Goal: Communication & Community: Ask a question

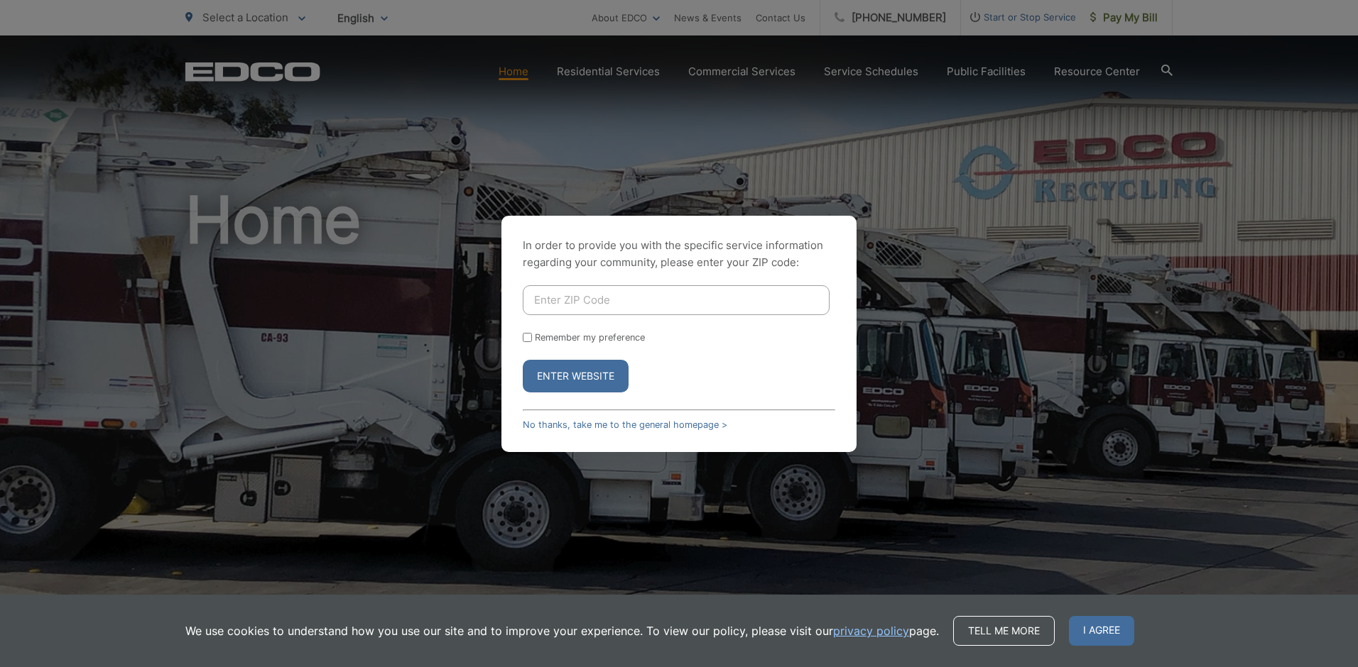
click at [564, 340] on label "Remember my preference" at bounding box center [590, 337] width 110 height 11
click at [532, 340] on input "Remember my preference" at bounding box center [527, 337] width 9 height 9
checkbox input "true"
click at [559, 305] on input "Enter ZIP Code" at bounding box center [676, 300] width 307 height 30
type input "92024"
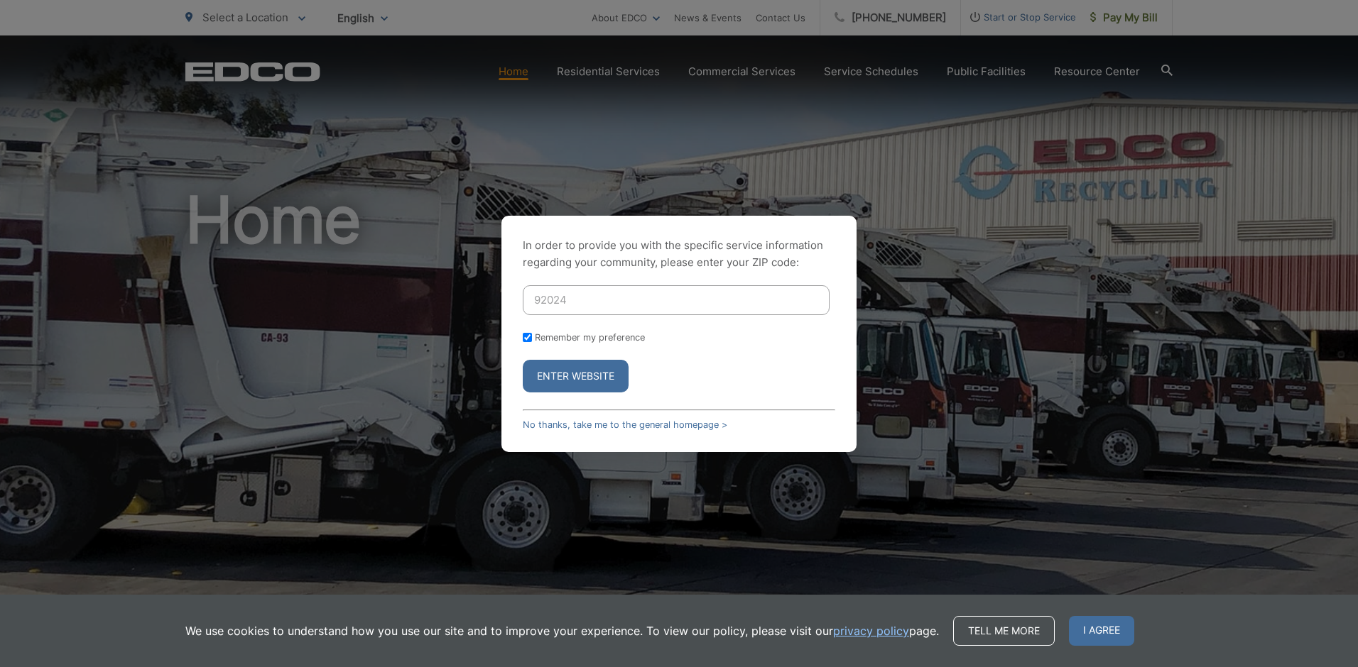
click at [523, 360] on button "Enter Website" at bounding box center [576, 376] width 106 height 33
click at [591, 378] on button "Enter Website" at bounding box center [576, 376] width 106 height 33
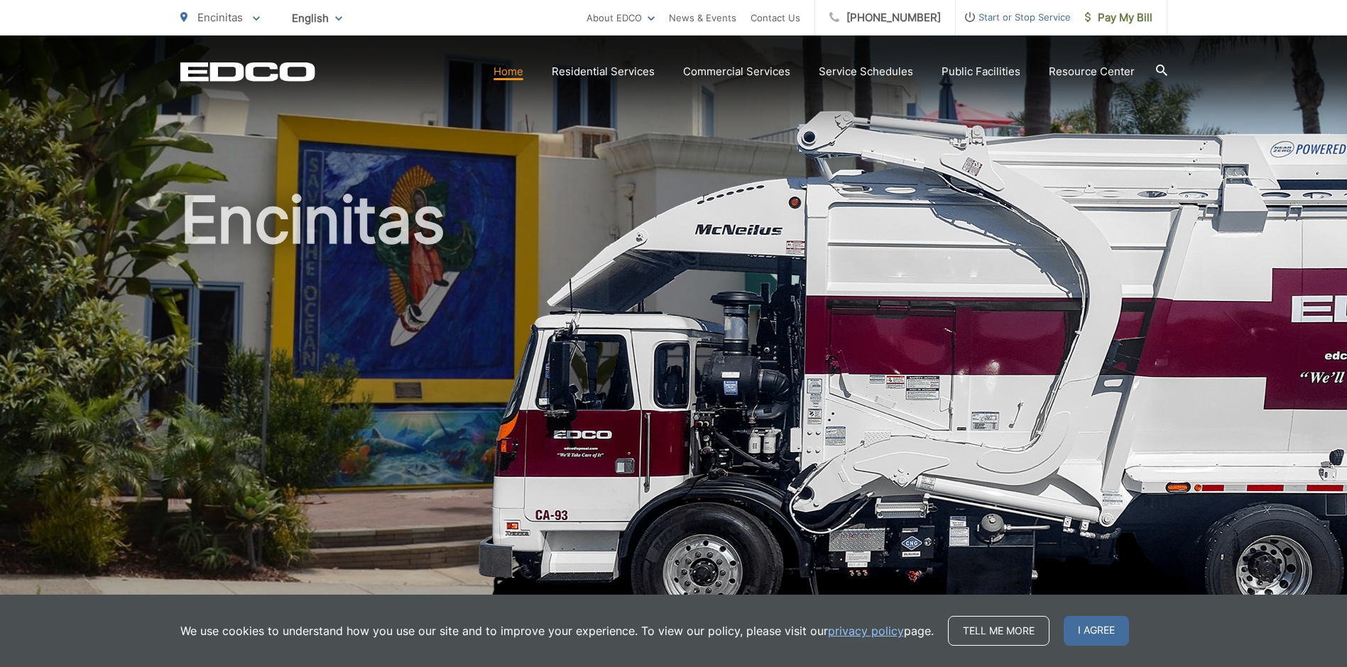
click at [1033, 17] on span "Start or Stop Service" at bounding box center [1013, 17] width 115 height 17
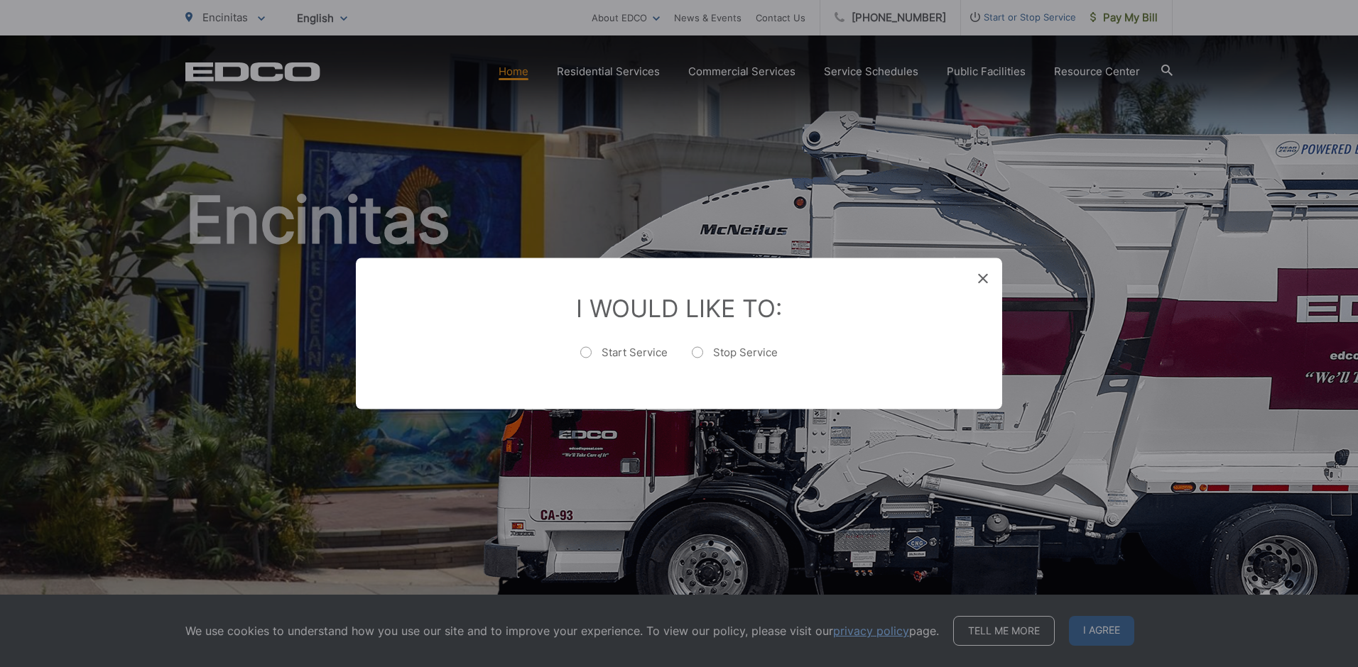
click at [697, 357] on label "Stop Service" at bounding box center [735, 360] width 86 height 28
radio input "true"
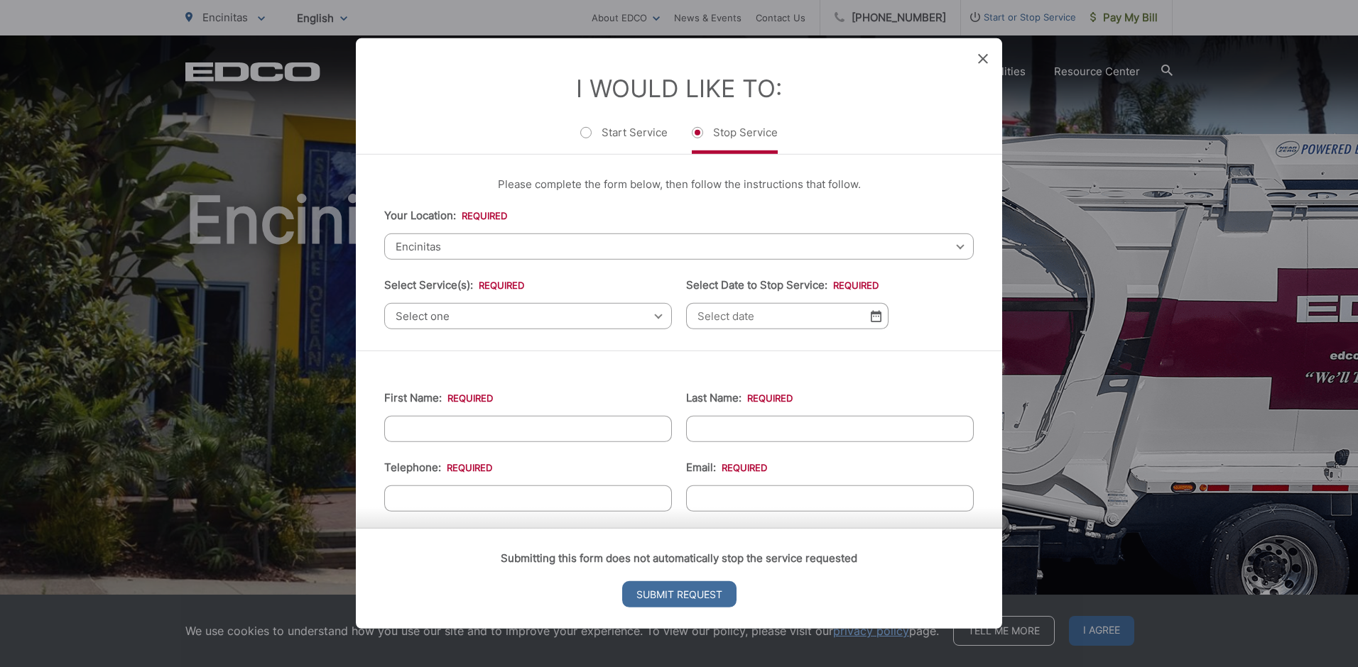
click at [982, 62] on icon at bounding box center [983, 59] width 10 height 10
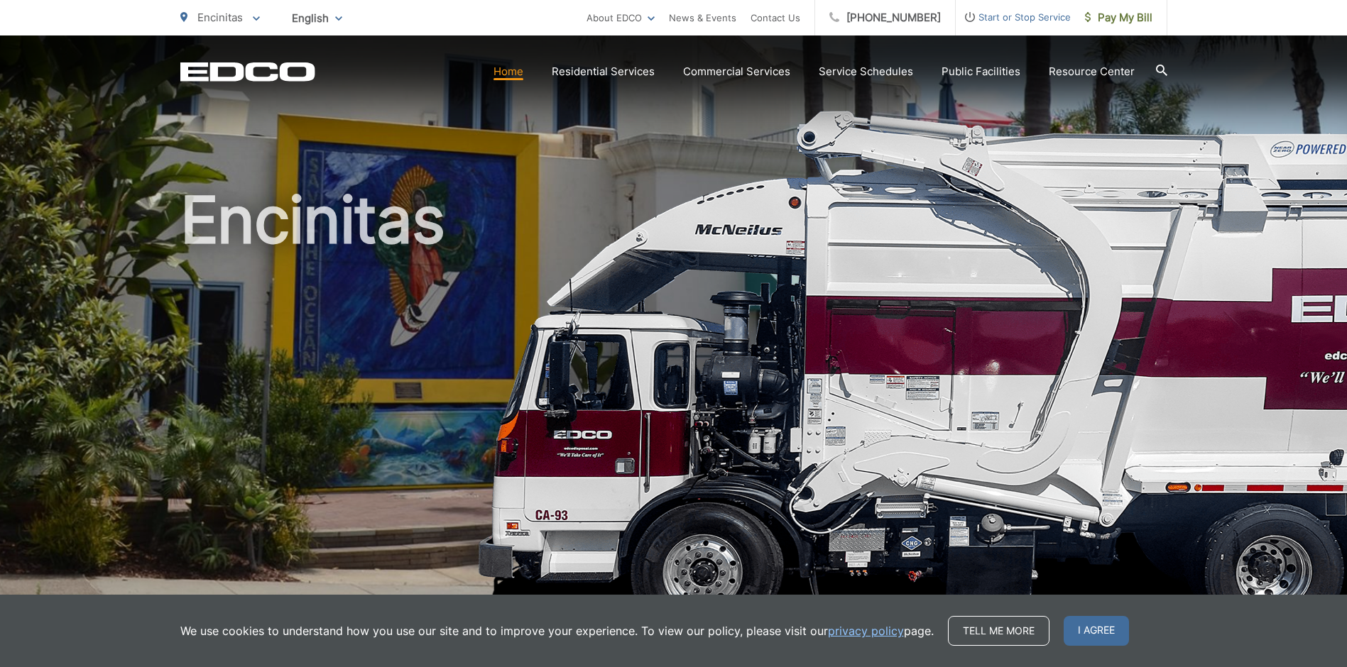
click at [1158, 65] on icon at bounding box center [1160, 70] width 11 height 11
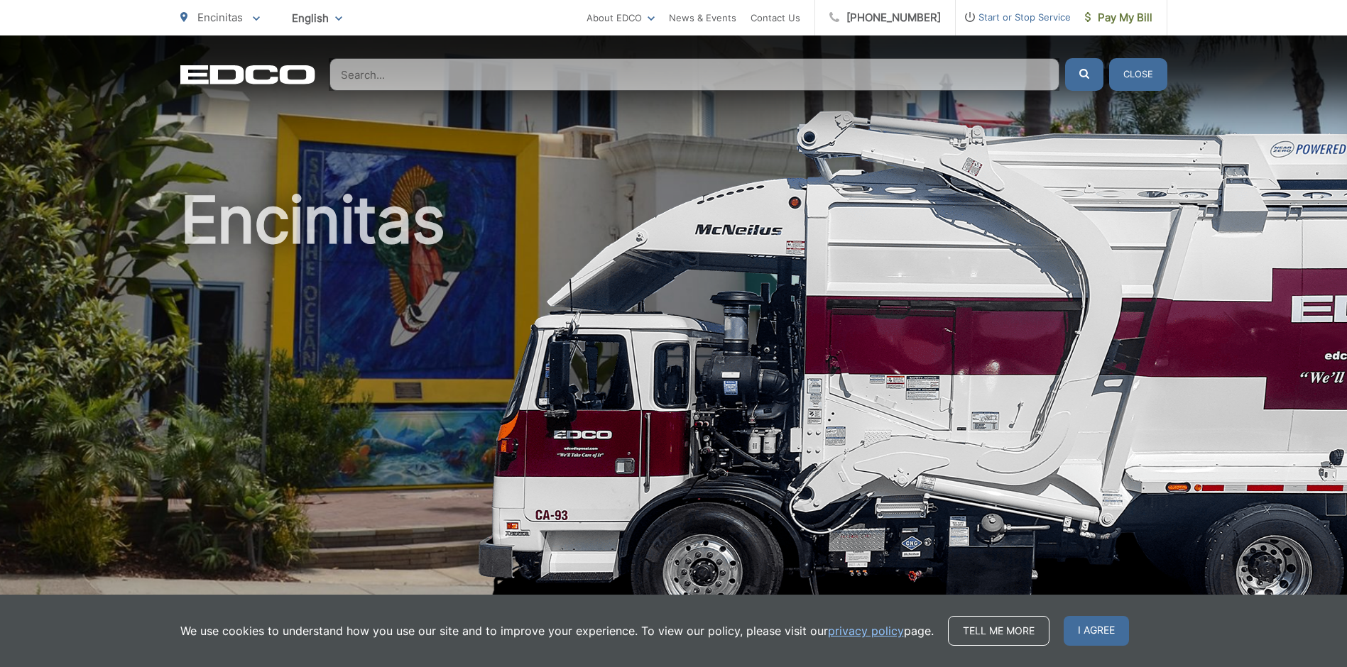
click at [479, 72] on input "Search" at bounding box center [694, 74] width 730 height 33
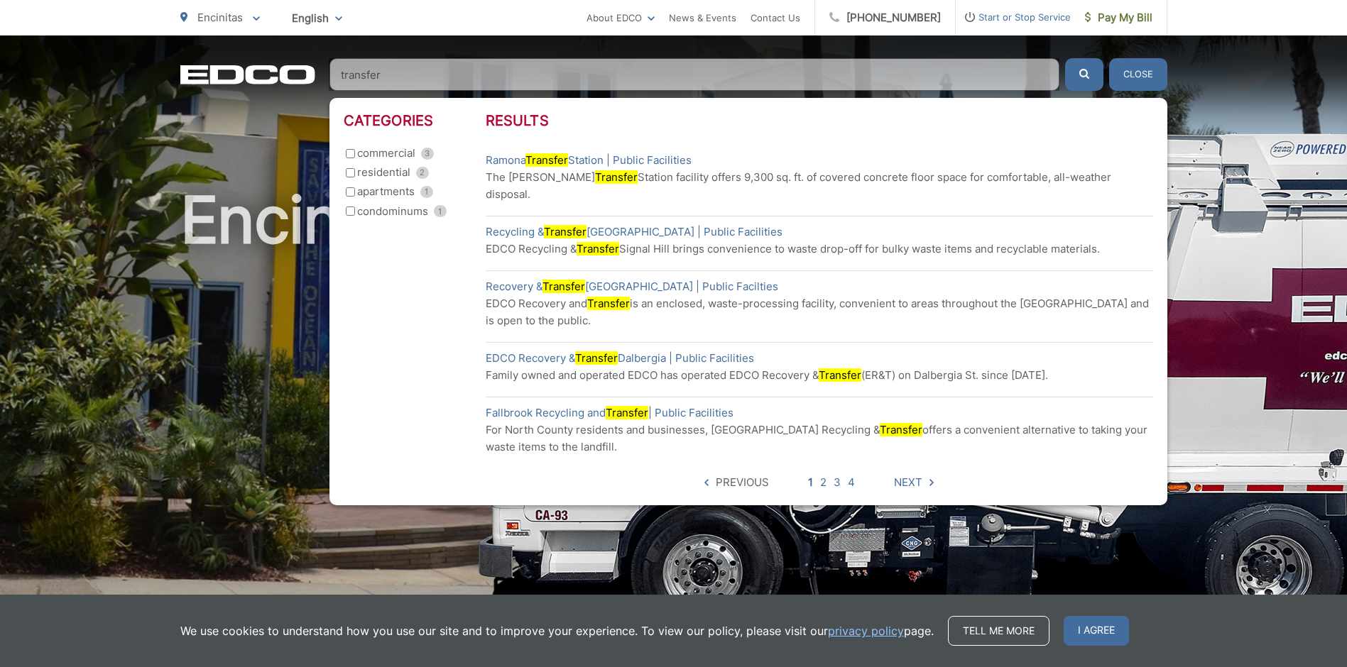
click at [1065, 58] on button "submit" at bounding box center [1084, 74] width 38 height 33
click at [419, 82] on input "transfer" at bounding box center [694, 74] width 730 height 33
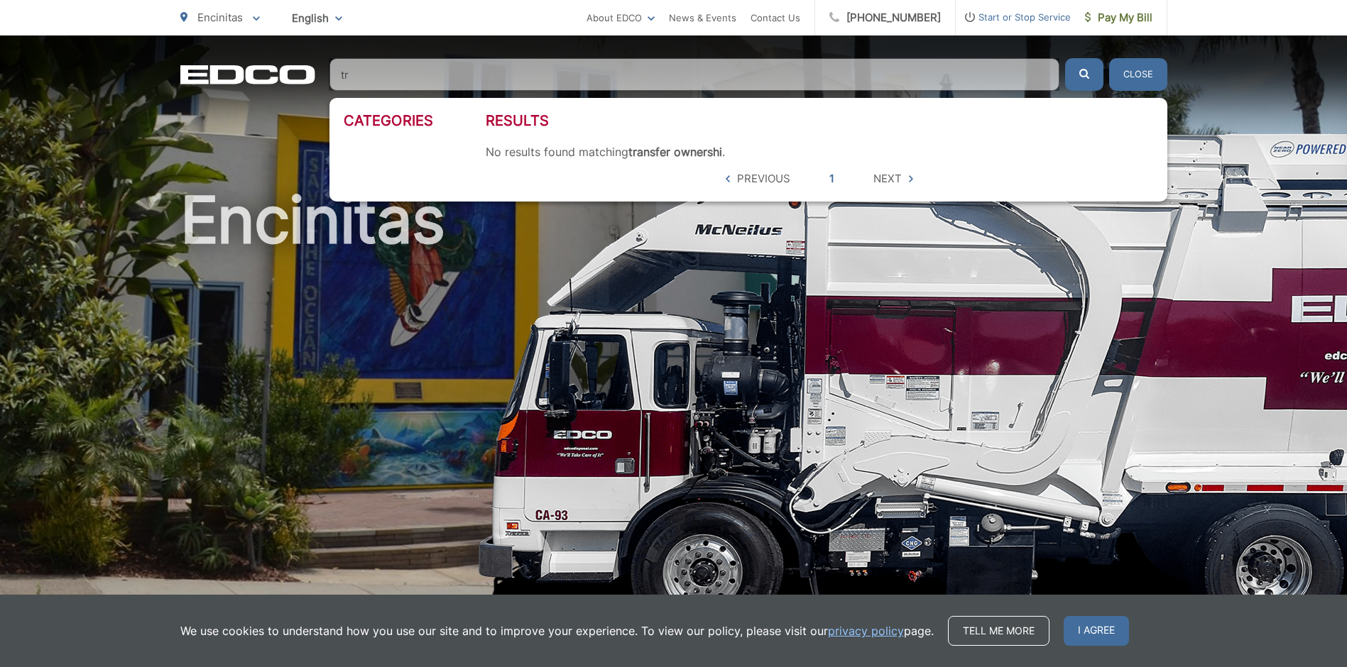
type input "t"
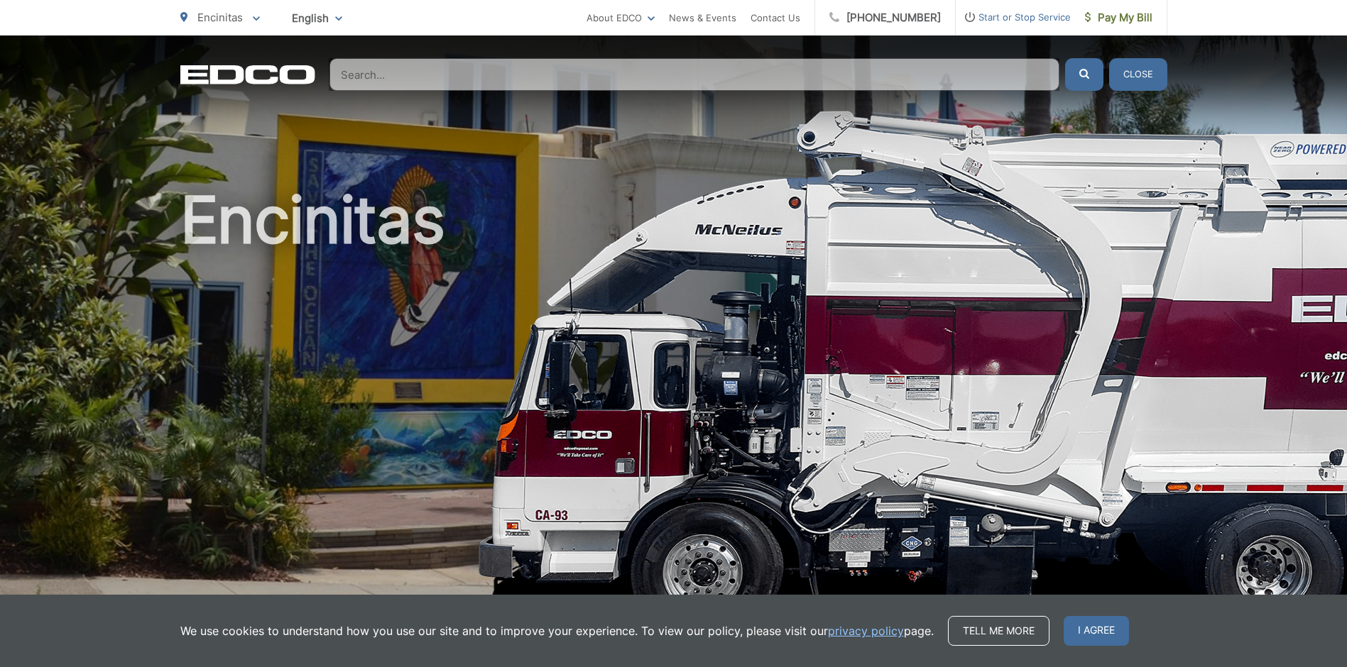
click at [768, 19] on ul "About EDCO Careers News & Events Contact Us" at bounding box center [701, 18] width 228 height 36
click at [1080, 630] on span "I agree" at bounding box center [1096, 631] width 65 height 30
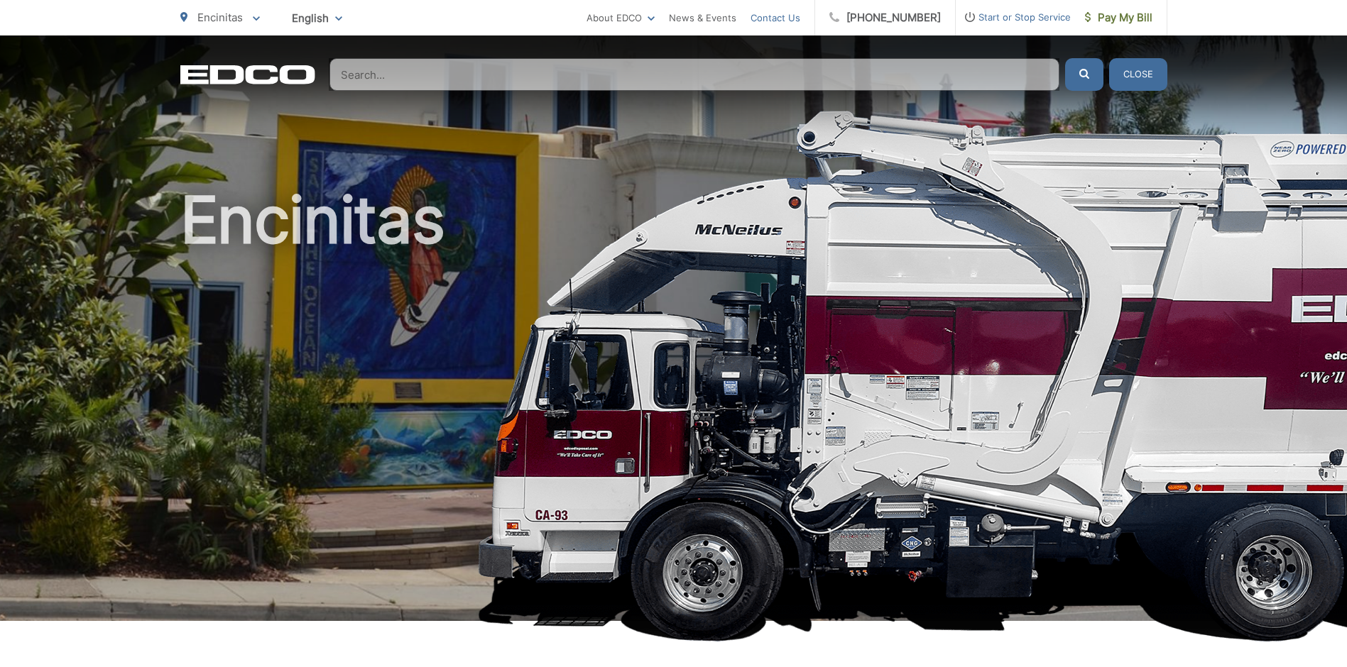
click at [800, 18] on link "Contact Us" at bounding box center [776, 17] width 50 height 17
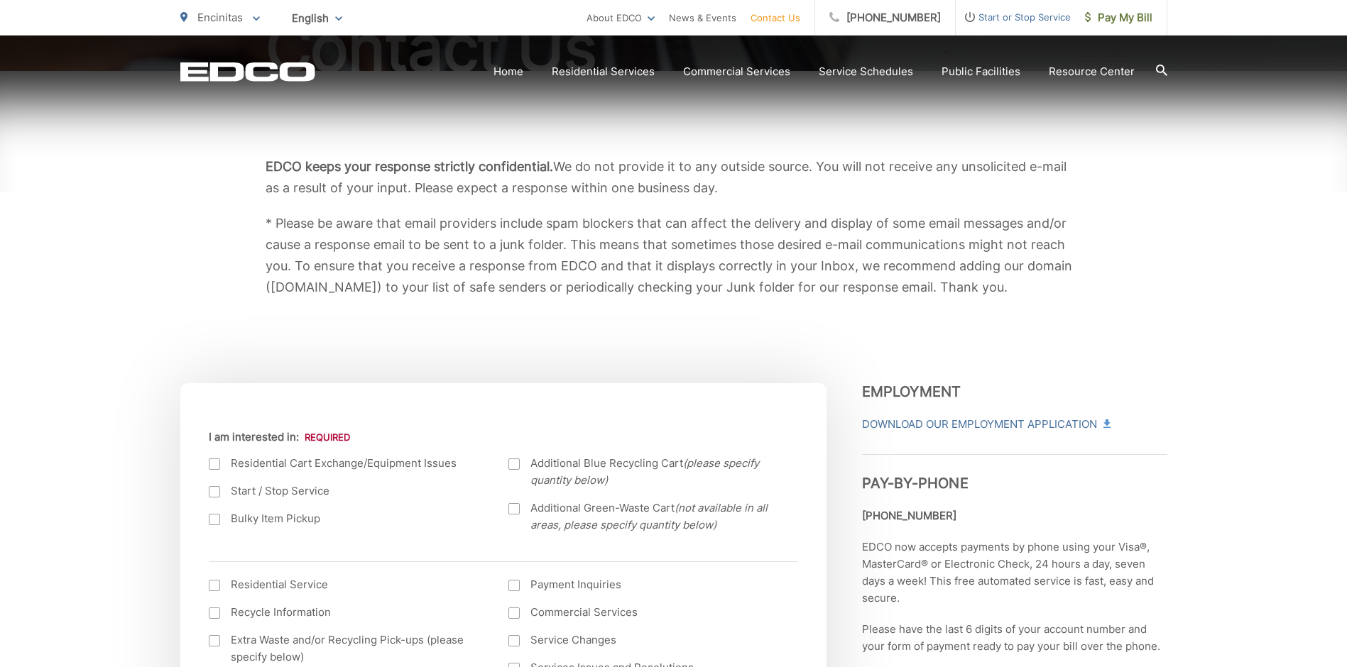
scroll to position [142, 0]
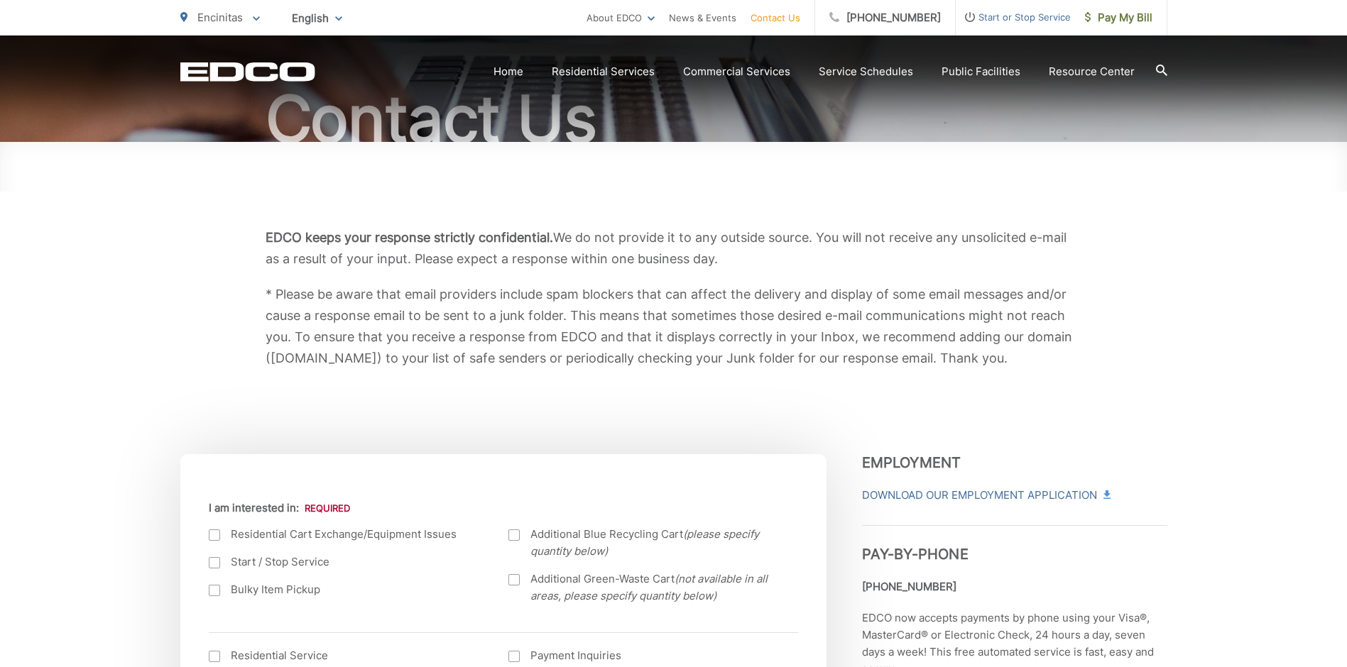
click at [679, 256] on p "EDCO keeps your response strictly confidential. We do not provide it to any out…" at bounding box center [674, 248] width 817 height 43
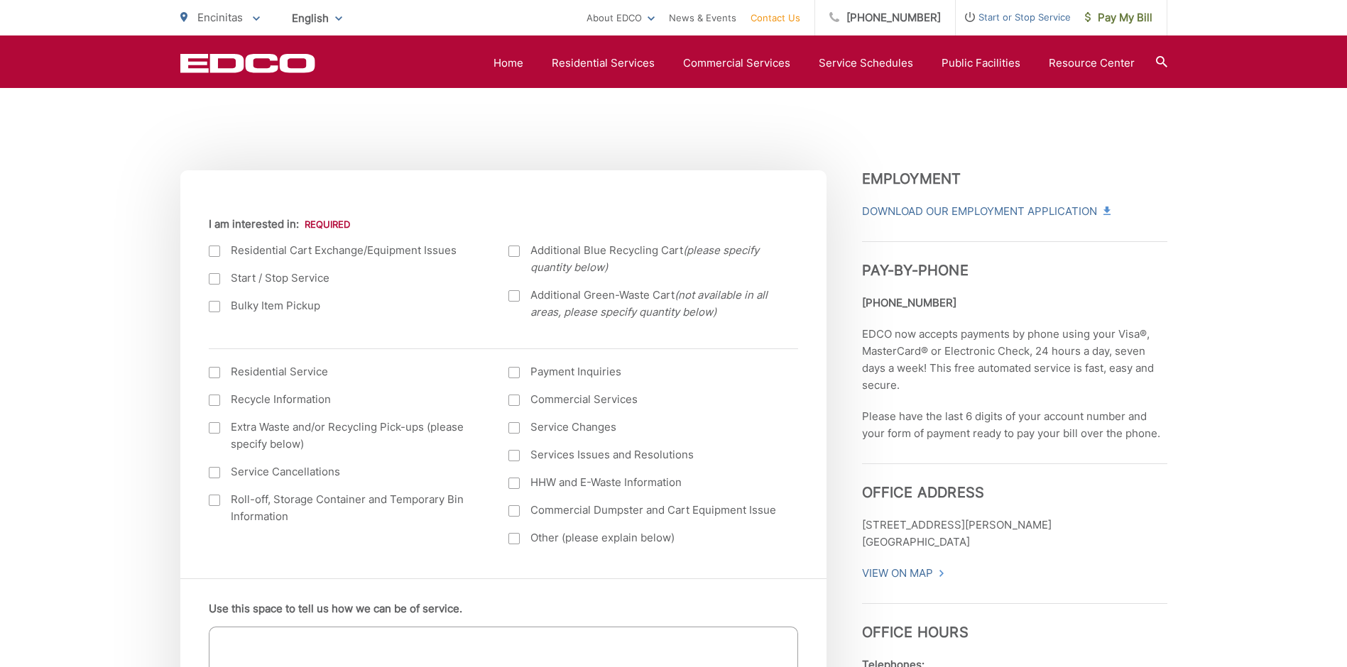
click at [396, 178] on div "Current Location Alpine Bonita Bonsall Borrego Springs Boulevard Buena Park Cam…" at bounding box center [503, 378] width 646 height 401
click at [554, 191] on div "Current Location Alpine Bonita Bonsall Borrego Springs Boulevard Buena Park Cam…" at bounding box center [503, 378] width 646 height 401
click at [520, 164] on div "EDCO keeps your response strictly confidential. We do not provide it to any out…" at bounding box center [673, 14] width 987 height 312
click at [218, 273] on div at bounding box center [214, 278] width 11 height 11
click at [0, 0] on input "Start / Stop Service" at bounding box center [0, 0] width 0 height 0
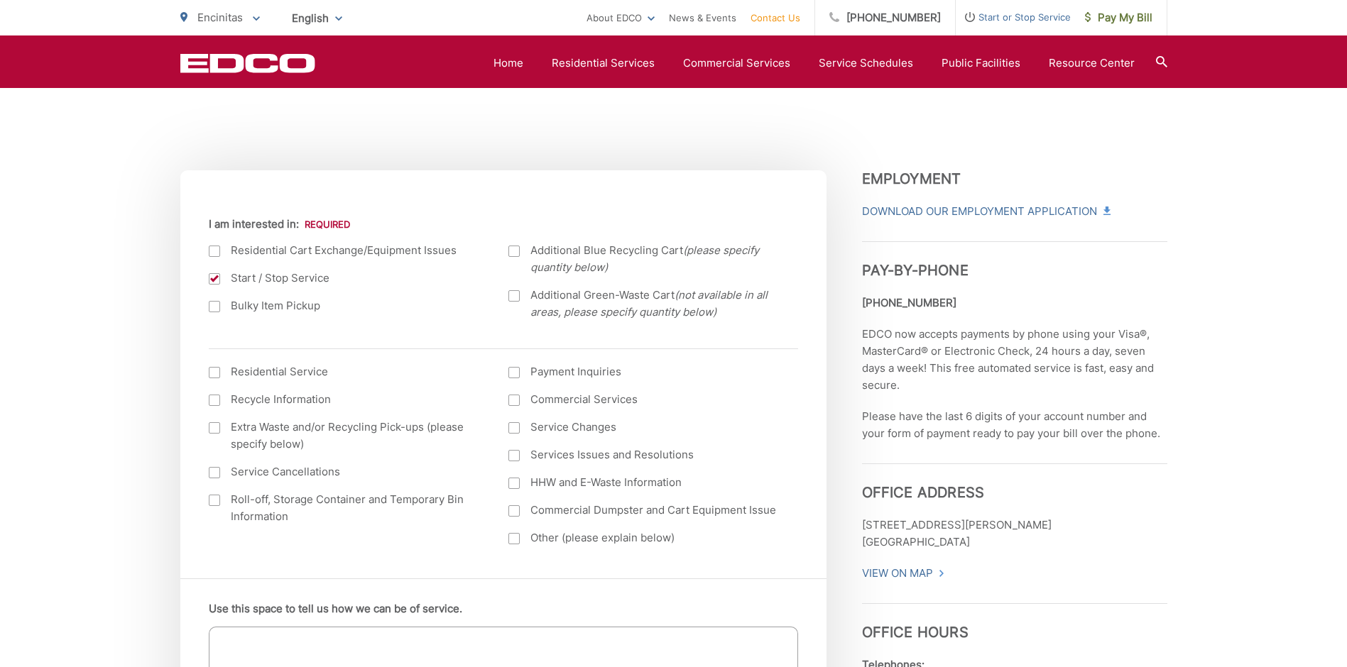
click at [219, 375] on div at bounding box center [214, 372] width 11 height 11
click at [0, 0] on input "I am interested in: (continued) *" at bounding box center [0, 0] width 0 height 0
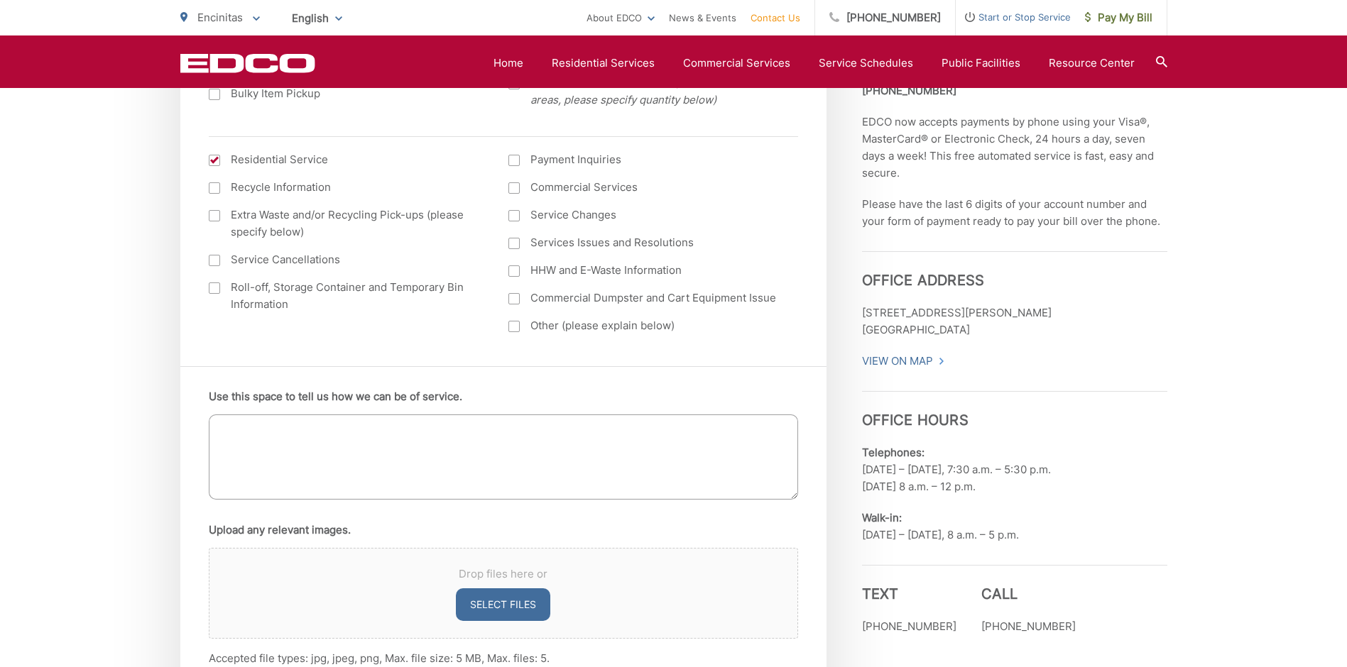
click at [240, 422] on textarea "Use this space to tell us how we can be of service." at bounding box center [503, 457] width 589 height 85
click at [314, 468] on textarea "Transfer service to new owner of residential property." at bounding box center [503, 457] width 589 height 85
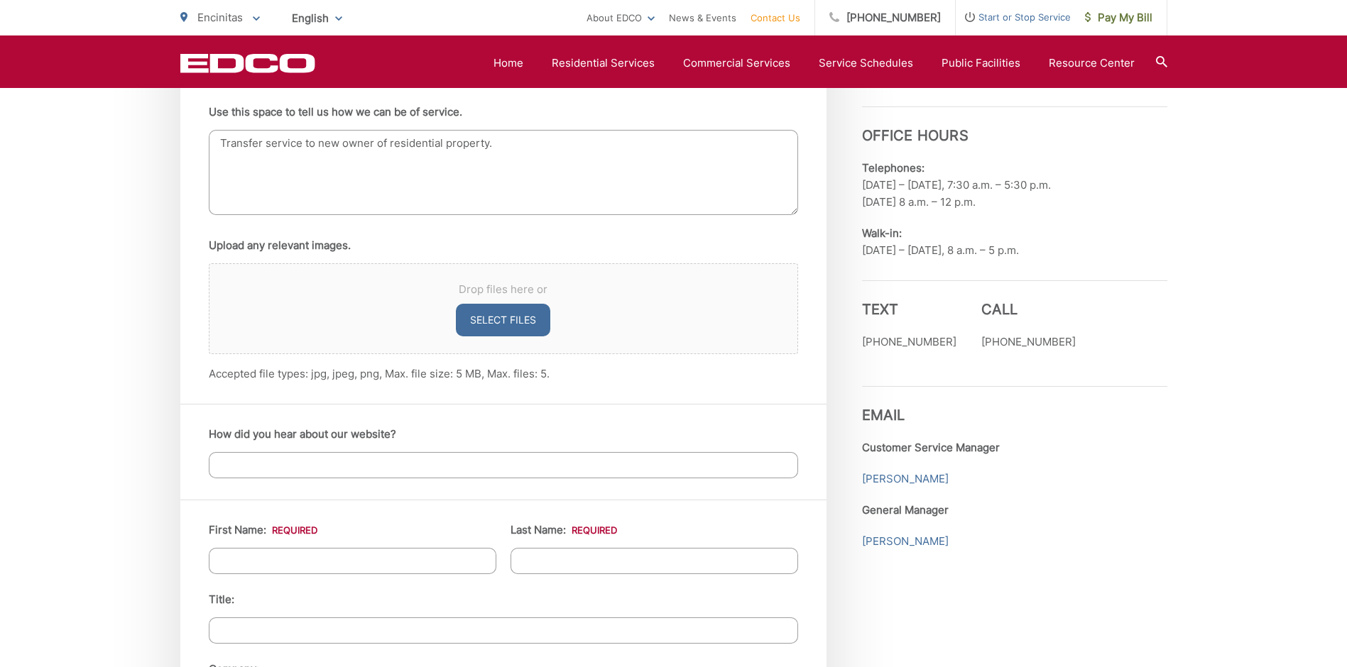
type textarea "Transfer service to new owner of residential property."
click at [308, 476] on input "How did you hear about our website?" at bounding box center [503, 465] width 589 height 26
type input "s"
type input "current customer"
click at [368, 549] on input "First Name: *" at bounding box center [353, 561] width 288 height 26
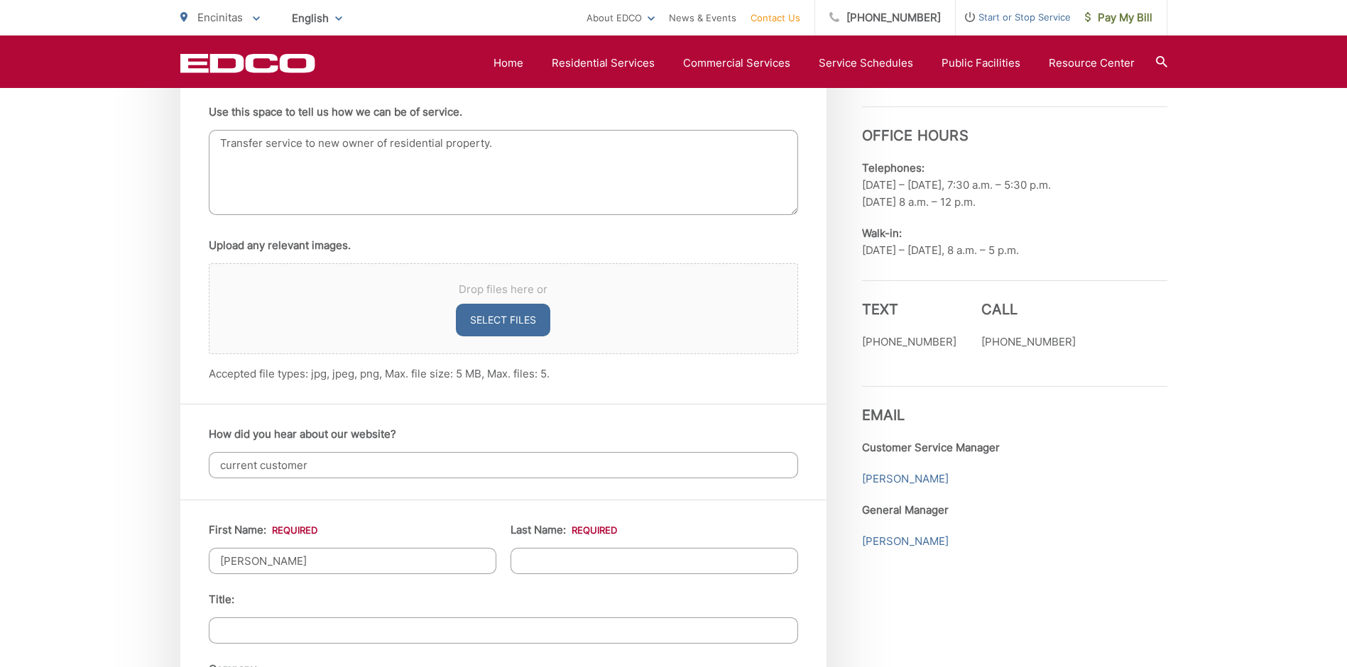
type input "Bobby"
type input "Fitzsimmons"
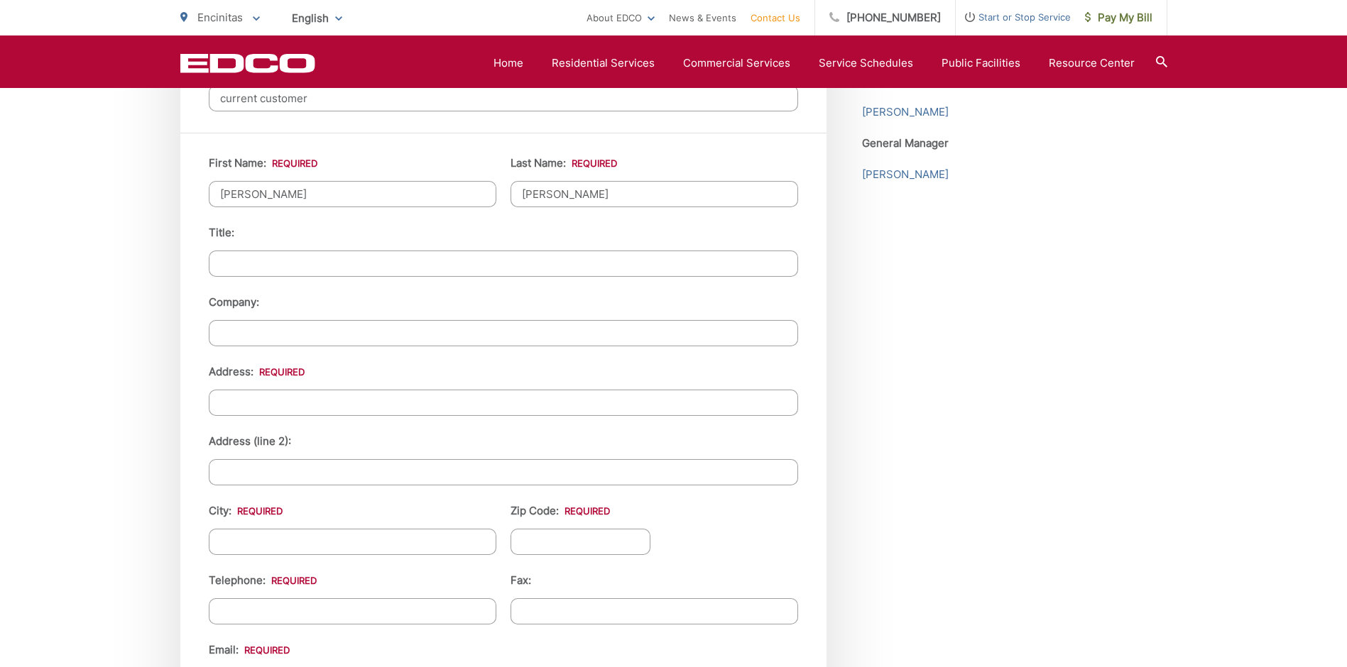
click at [298, 408] on input "Address: *" at bounding box center [503, 403] width 589 height 26
type input "825 Robert Lane"
click at [280, 542] on input "City: *" at bounding box center [353, 542] width 288 height 26
type input "Encinitas"
type input "92024"
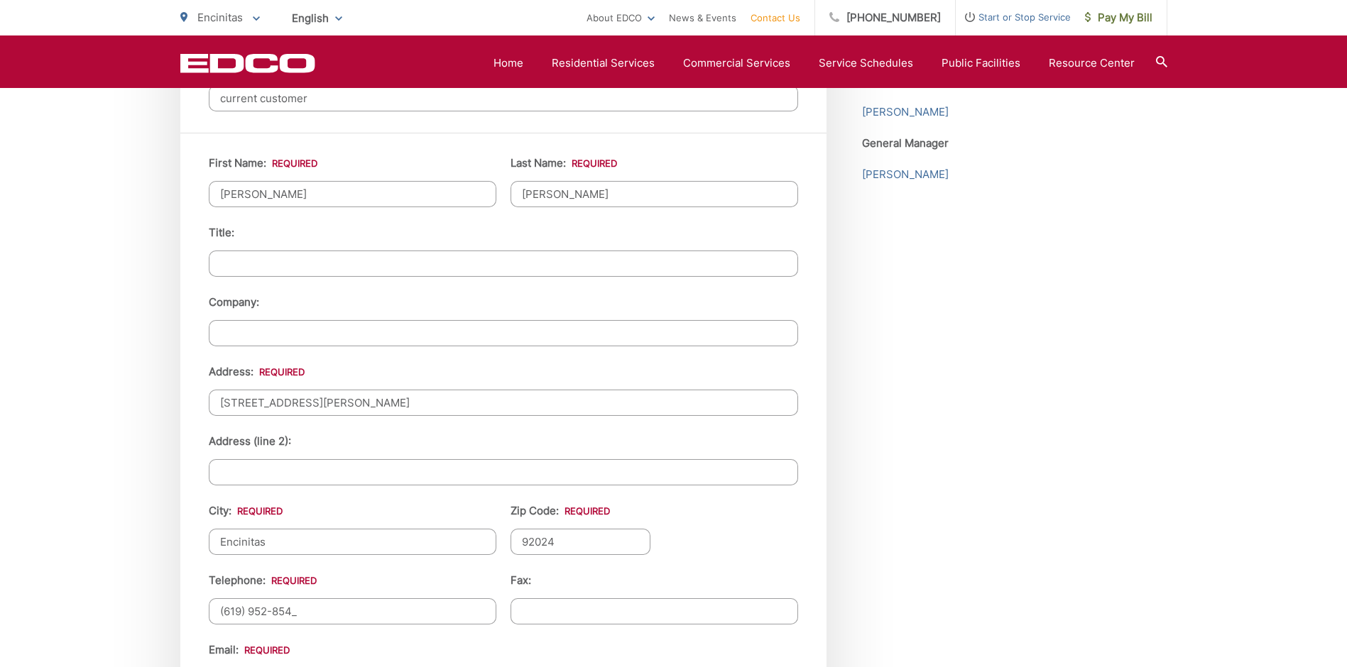
type input "(619) 952-8544"
type input "(___) ___-____"
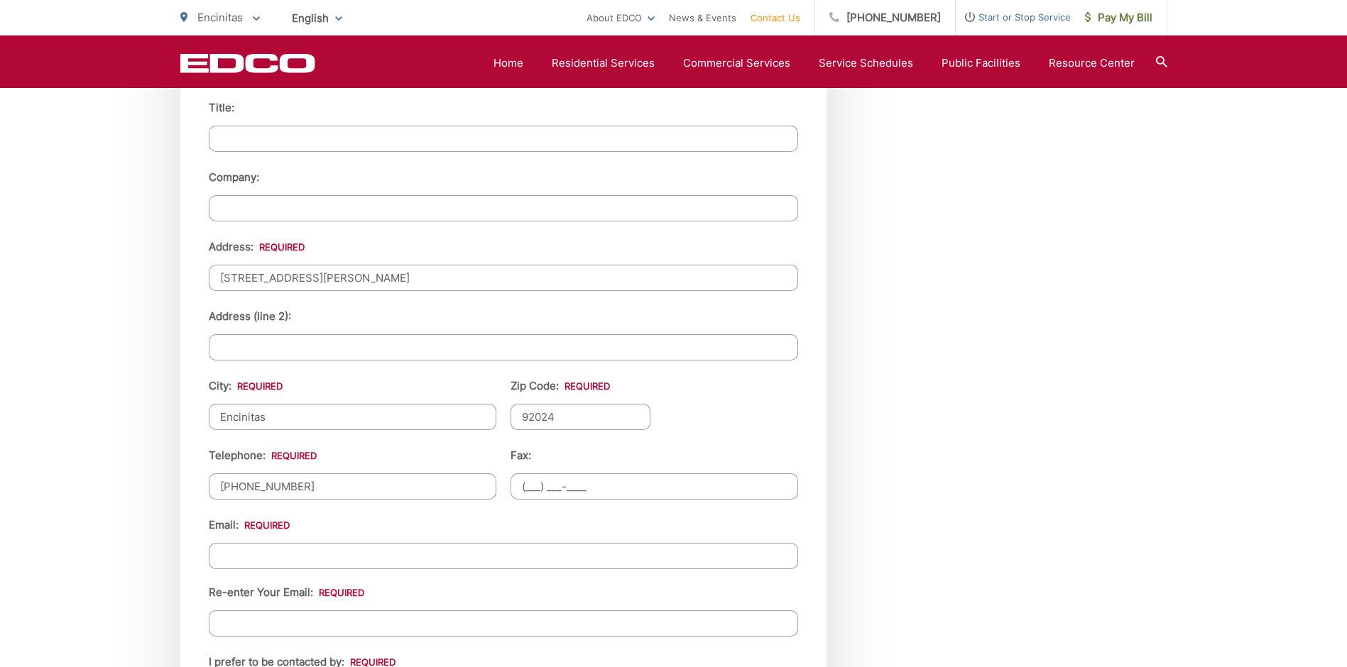
scroll to position [1503, 0]
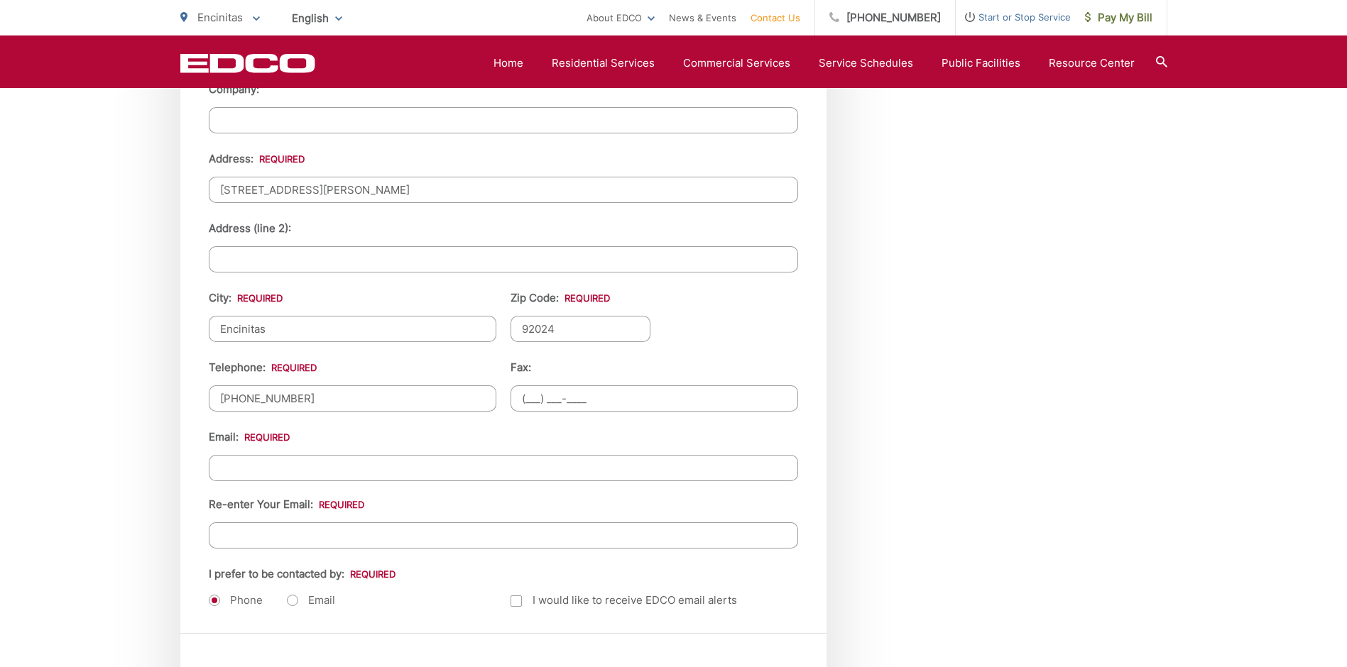
click at [347, 467] on input "Email *" at bounding box center [503, 468] width 589 height 26
type input "fitzfamily1640@gmail.com"
click at [819, 585] on div "First Name: * Bobby Last Name: * Fitzsimmons Title: Company: Address: * 825 Rob…" at bounding box center [503, 277] width 646 height 714
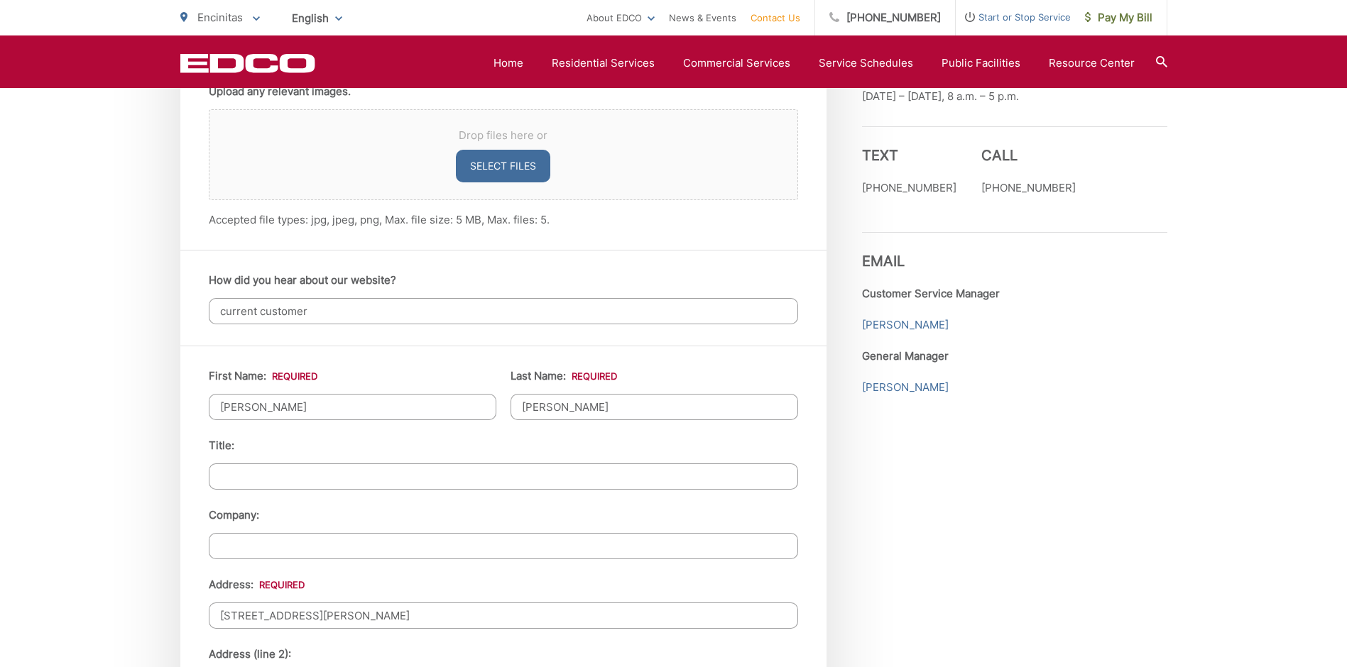
scroll to position [793, 0]
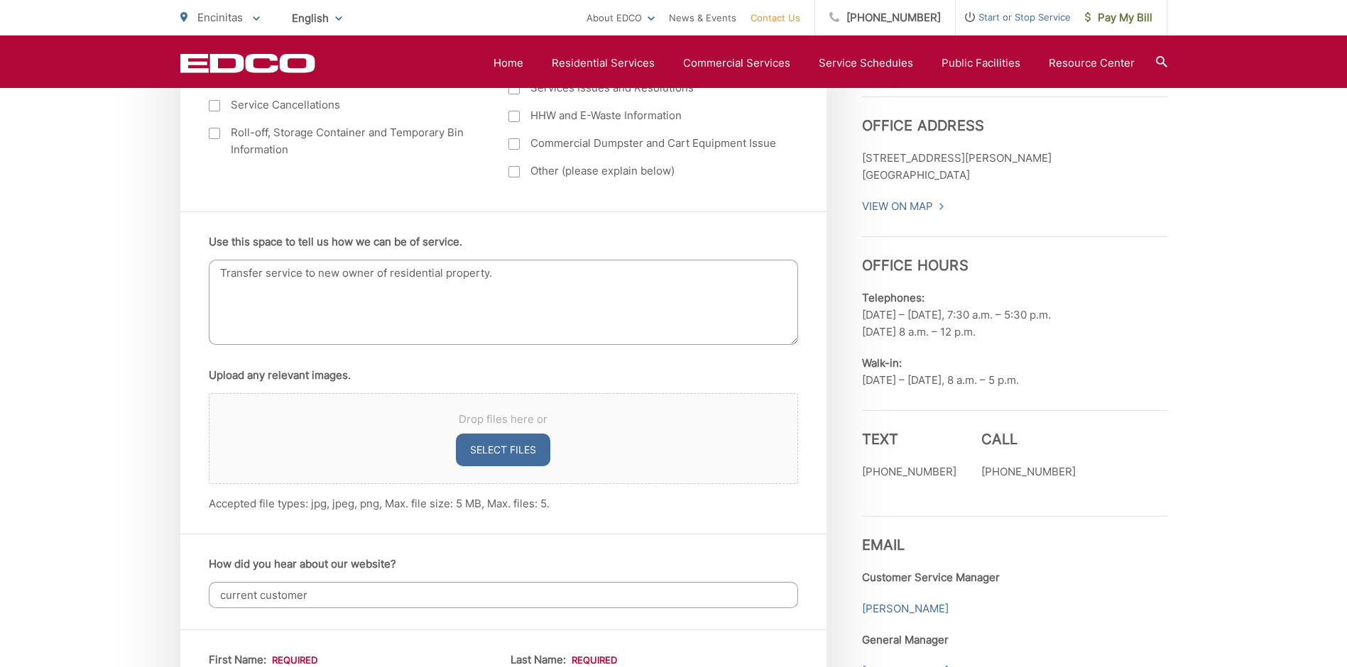
click at [535, 280] on textarea "Transfer service to new owner of residential property." at bounding box center [503, 302] width 589 height 85
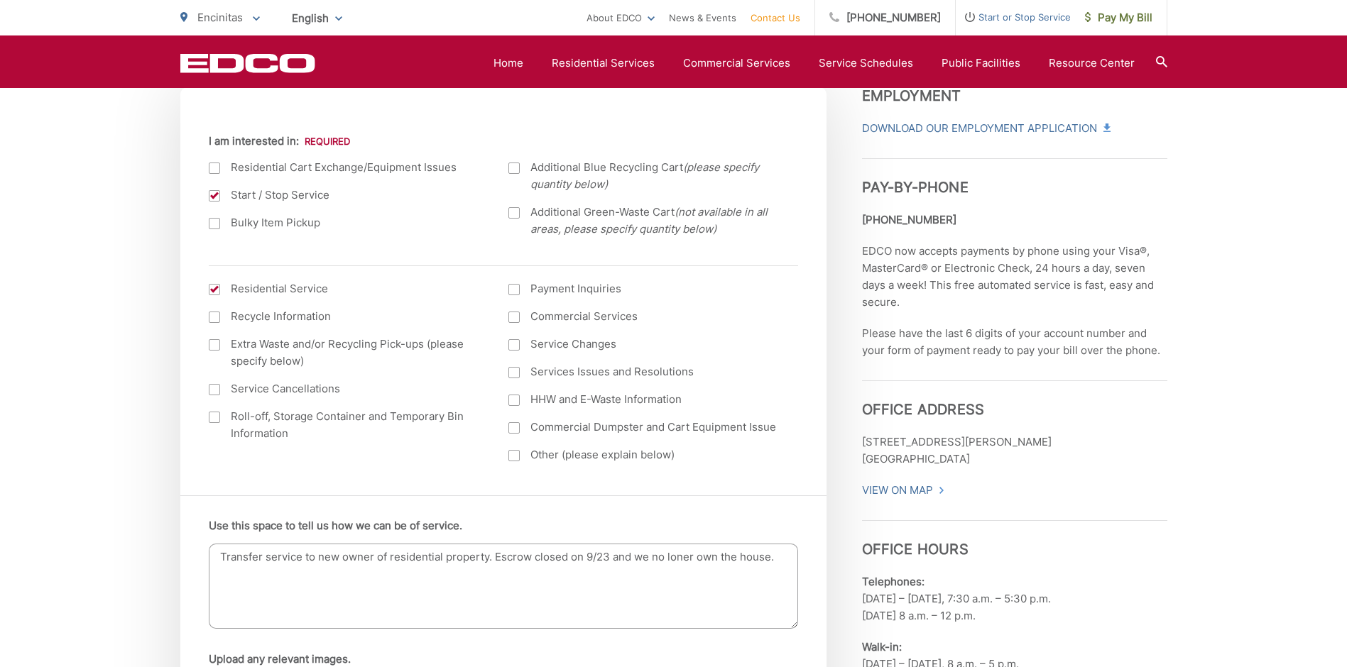
click at [773, 556] on textarea "Transfer service to new owner of residential property. Escrow closed on 9/23 an…" at bounding box center [503, 586] width 589 height 85
click at [780, 557] on textarea "Transfer service to new owner of residential property. Escrow closed on 9/23 an…" at bounding box center [503, 586] width 589 height 85
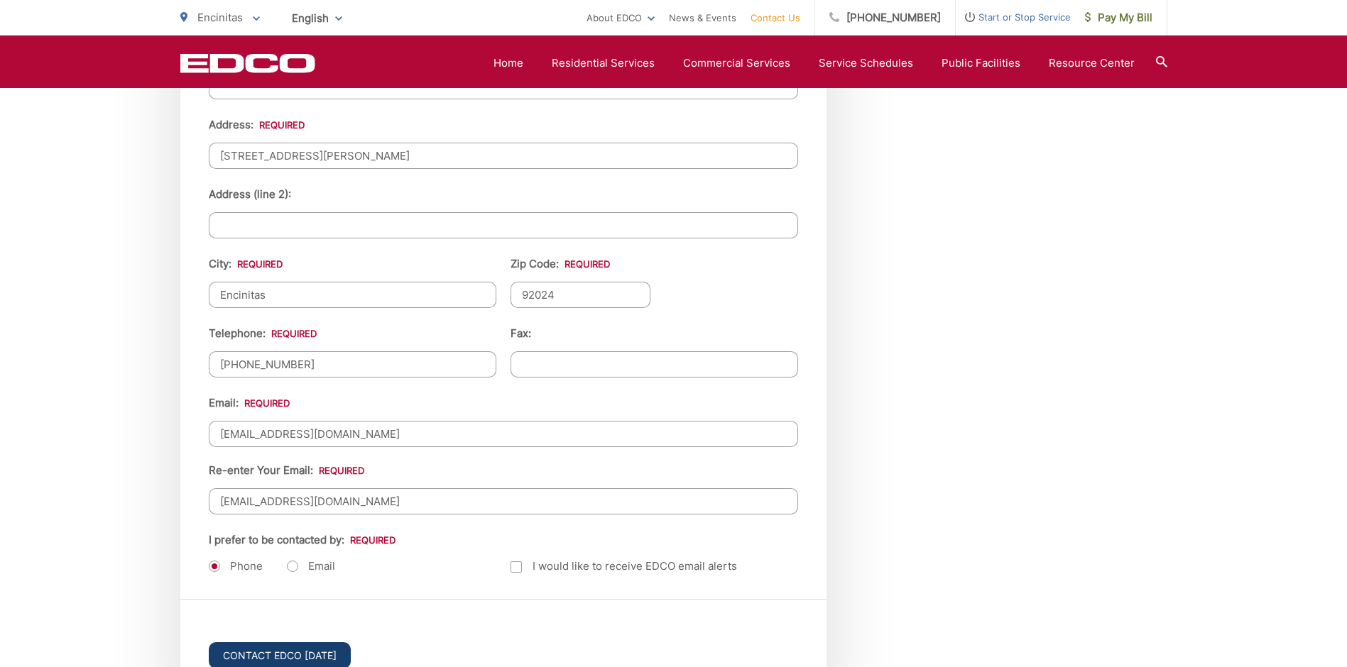
scroll to position [1645, 0]
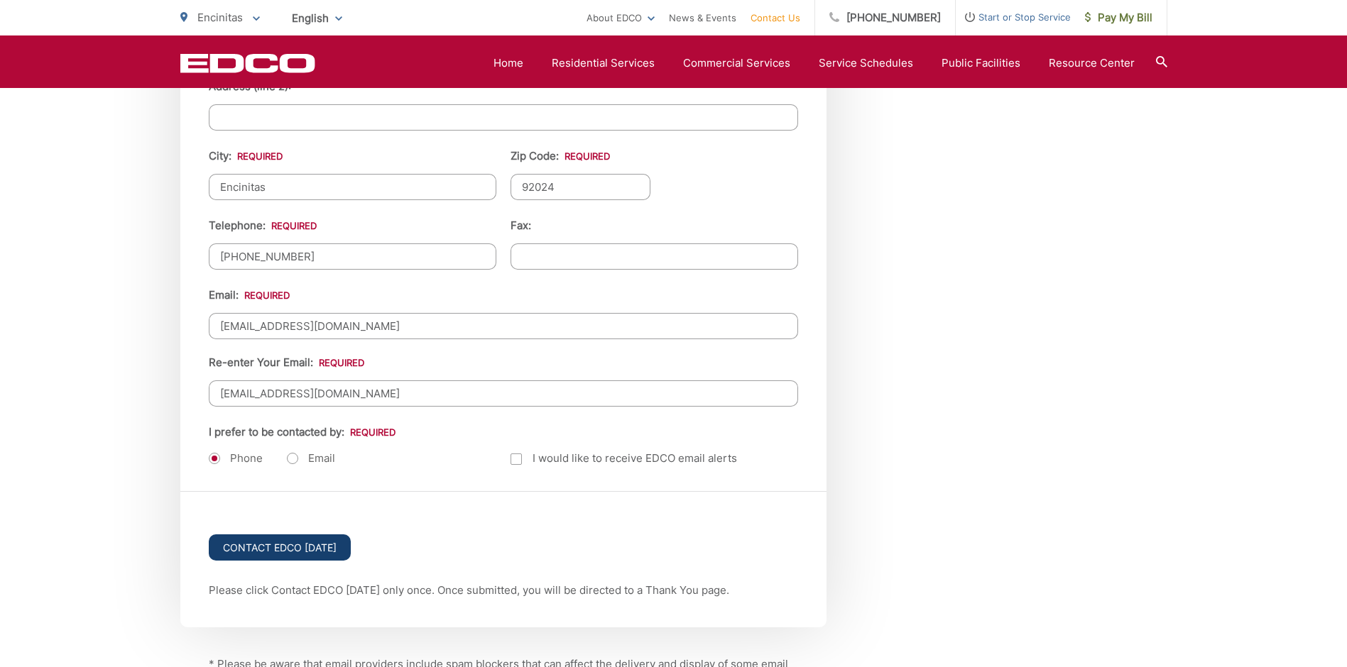
type textarea "Transfer service to new owner of residential property. Escrow closed on 9/23 an…"
click at [324, 551] on input "Contact EDCO Today" at bounding box center [280, 548] width 142 height 26
